Goal: Task Accomplishment & Management: Manage account settings

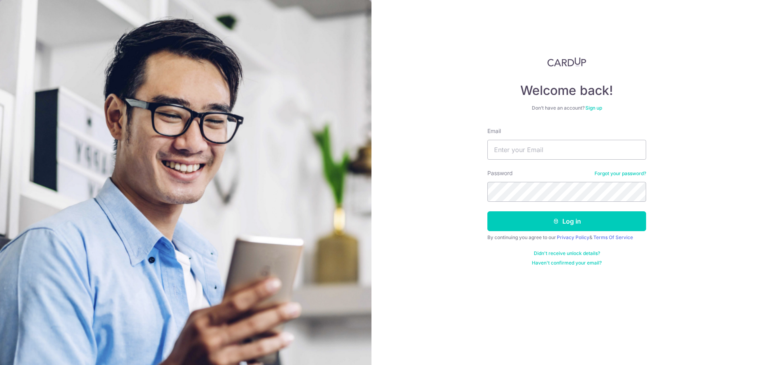
click at [507, 154] on input "Email" at bounding box center [567, 150] width 159 height 20
type input "[EMAIL_ADDRESS][DOMAIN_NAME]"
click at [539, 218] on button "Log in" at bounding box center [567, 221] width 159 height 20
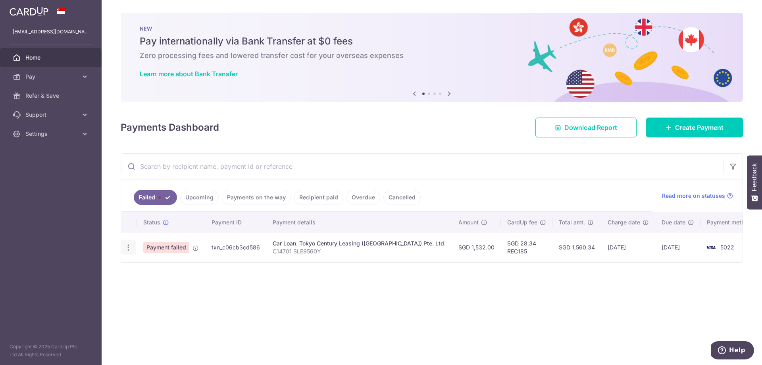
click at [128, 251] on icon "button" at bounding box center [128, 247] width 8 height 8
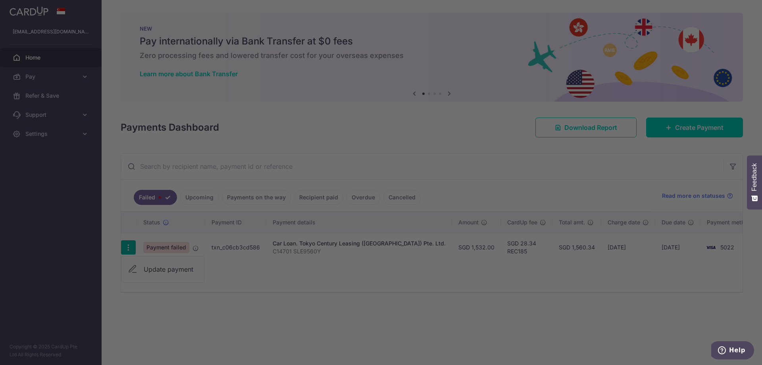
click at [152, 267] on div at bounding box center [385, 184] width 770 height 368
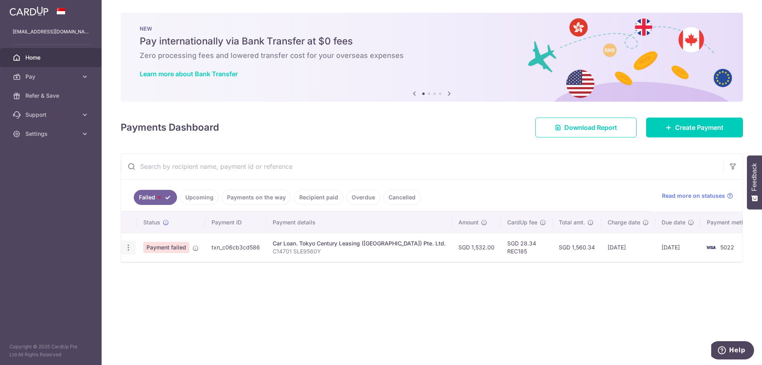
click at [127, 248] on icon "button" at bounding box center [128, 247] width 8 height 8
click at [135, 271] on icon at bounding box center [133, 269] width 10 height 10
radio input "true"
type input "1,532.00"
type input "C14701 SLE9560Y"
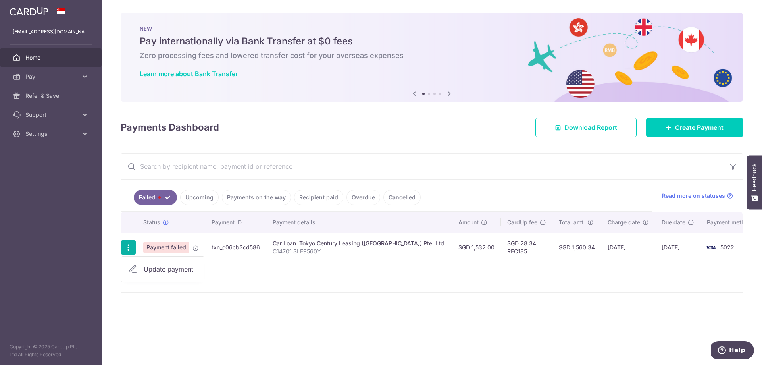
type input "REC185"
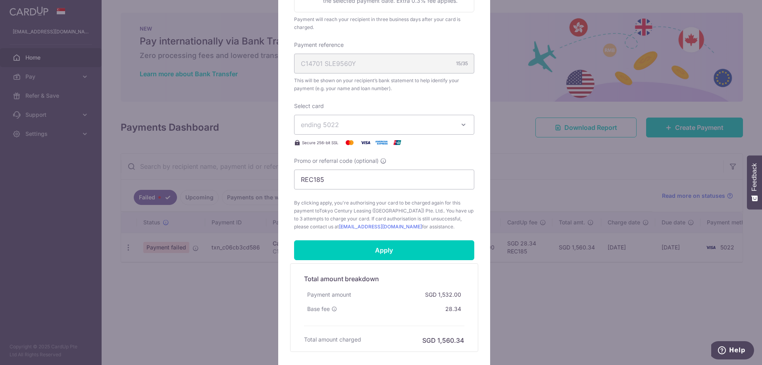
scroll to position [238, 0]
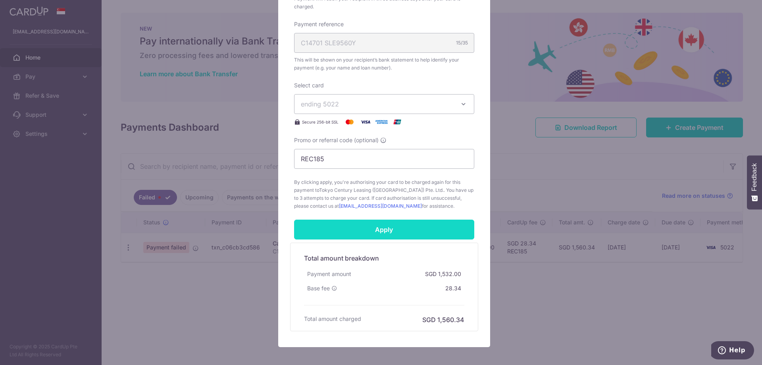
click at [404, 233] on input "Apply" at bounding box center [384, 230] width 180 height 20
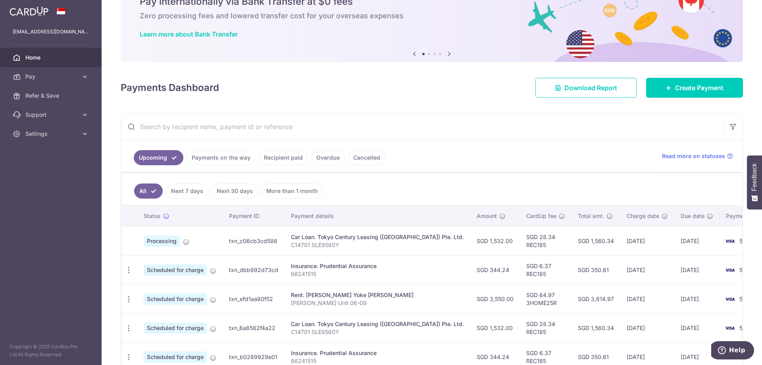
scroll to position [79, 0]
